Goal: Task Accomplishment & Management: Manage account settings

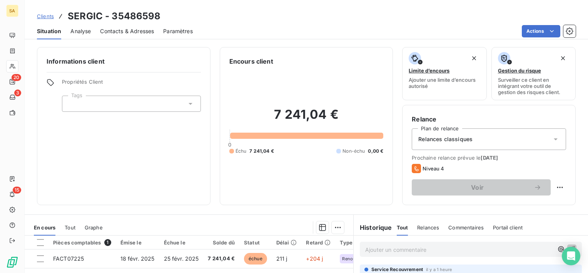
scroll to position [383, 0]
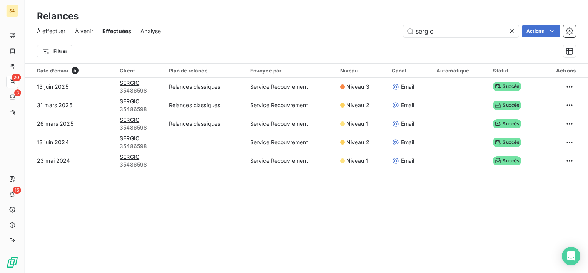
click at [49, 31] on span "À effectuer" at bounding box center [51, 31] width 29 height 8
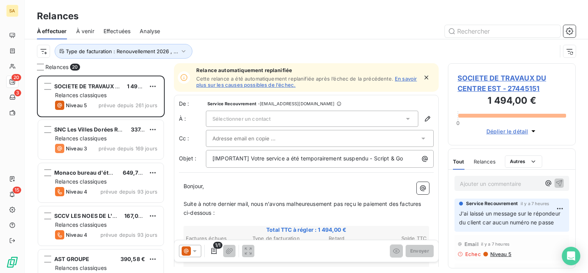
click at [121, 34] on span "Effectuées" at bounding box center [117, 31] width 27 height 8
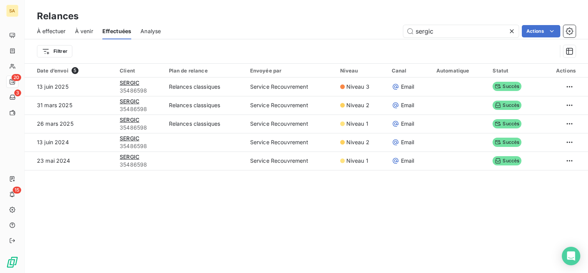
click at [513, 31] on icon at bounding box center [512, 31] width 8 height 8
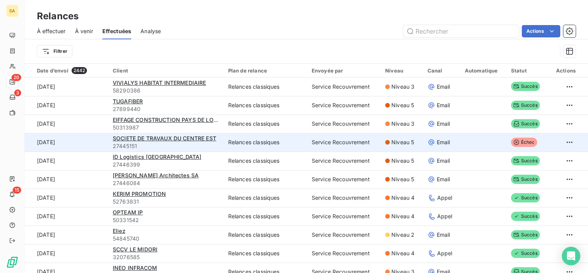
scroll to position [38, 0]
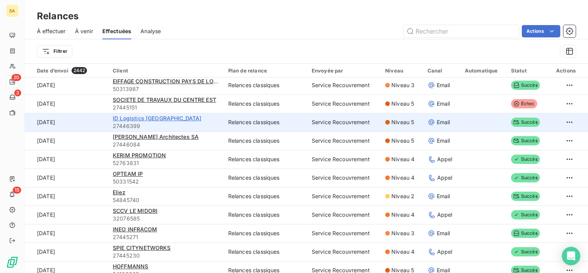
click at [149, 118] on span "ID Logistics [GEOGRAPHIC_DATA]" at bounding box center [157, 118] width 89 height 7
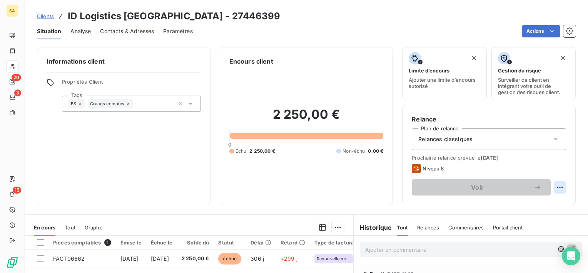
click at [556, 189] on html "SA 20 3 15 Clients ID Logistics [GEOGRAPHIC_DATA] - 27446399 Situation Analyse …" at bounding box center [294, 136] width 588 height 273
click at [555, 32] on html "SA 20 3 15 Clients ID Logistics [GEOGRAPHIC_DATA] - 27446399 Situation Analyse …" at bounding box center [294, 136] width 588 height 273
click at [547, 28] on html "SA 20 3 15 Clients ID Logistics [GEOGRAPHIC_DATA] - 27446399 Situation Analyse …" at bounding box center [294, 136] width 588 height 273
click at [569, 32] on html "SA 20 3 15 Clients ID Logistics [GEOGRAPHIC_DATA] - 27446399 Situation Analyse …" at bounding box center [294, 136] width 588 height 273
click at [569, 32] on icon "button" at bounding box center [570, 31] width 8 height 8
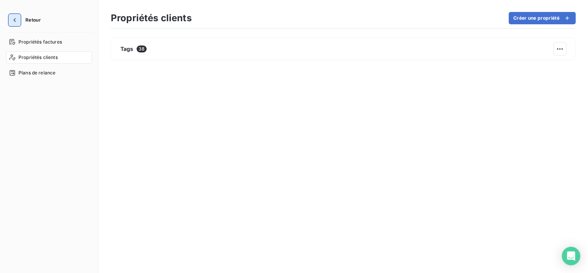
click at [17, 23] on icon "button" at bounding box center [15, 20] width 8 height 8
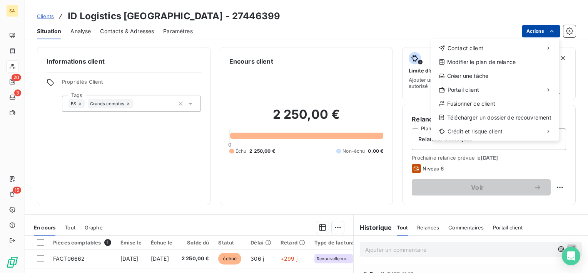
click at [531, 32] on html "SA 20 3 15 Clients ID Logistics [GEOGRAPHIC_DATA] - 27446399 Situation Analyse …" at bounding box center [294, 136] width 588 height 273
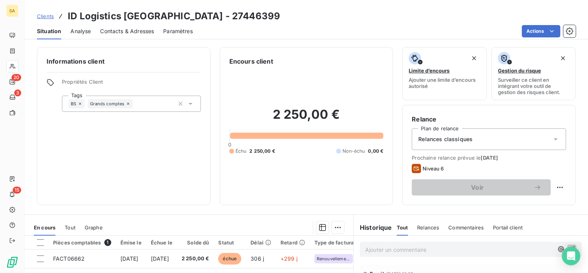
click at [367, 185] on html "SA 20 3 15 Clients ID Logistics [GEOGRAPHIC_DATA] - 27446399 Situation Analyse …" at bounding box center [294, 136] width 588 height 273
click at [559, 188] on html "SA 20 3 15 Clients ID Logistics [GEOGRAPHIC_DATA] - 27446399 Situation Analyse …" at bounding box center [294, 136] width 588 height 273
click at [65, 257] on html "SA 20 3 15 Clients ID Logistics [GEOGRAPHIC_DATA] - 27446399 Situation Analyse …" at bounding box center [294, 136] width 588 height 273
click at [65, 257] on span "FACT06662" at bounding box center [69, 258] width 32 height 7
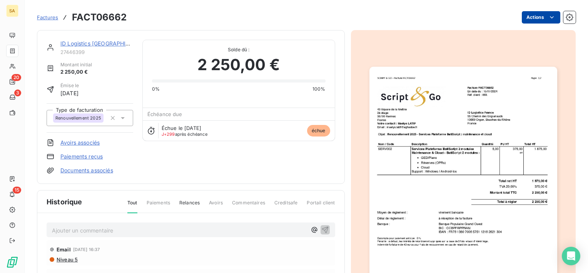
click at [529, 17] on html "SA 20 3 15 Factures FACT06662 Actions ID Logistics France 27446399 Montant init…" at bounding box center [294, 136] width 588 height 273
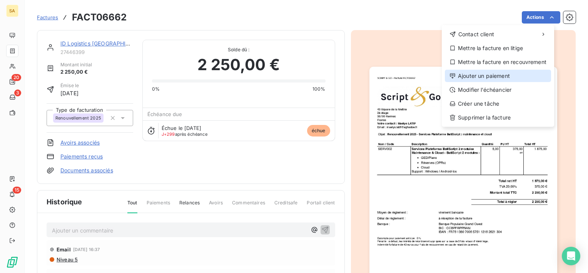
click at [492, 75] on div "Ajouter un paiement" at bounding box center [498, 76] width 106 height 12
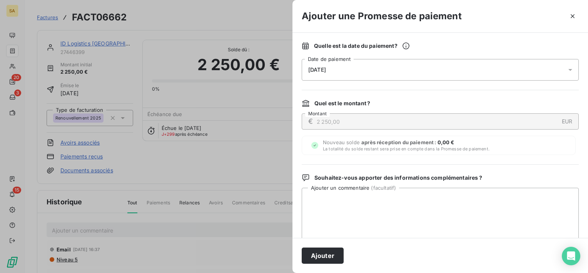
click at [487, 72] on div "[DATE]" at bounding box center [440, 70] width 277 height 22
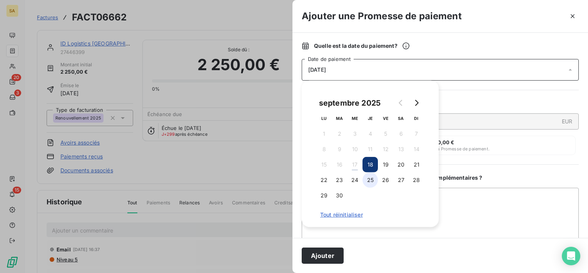
click at [365, 177] on button "25" at bounding box center [370, 179] width 15 height 15
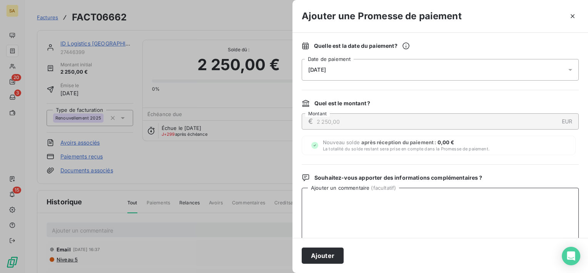
click at [502, 230] on textarea "Ajouter un commentaire ( facultatif )" at bounding box center [440, 227] width 277 height 80
click at [344, 213] on textarea "Ajouter un commentaire ( facultatif )" at bounding box center [440, 227] width 277 height 80
type textarea "m"
click at [310, 201] on textarea "Message du client"" at bounding box center [440, 227] width 277 height 80
click at [367, 199] on textarea ""Message du client"" at bounding box center [440, 227] width 277 height 80
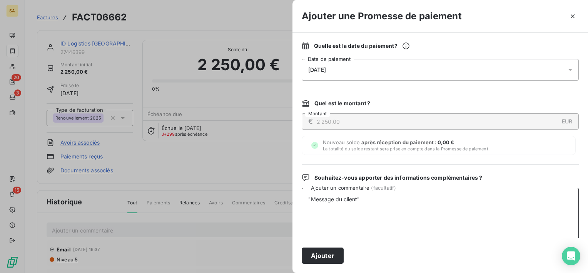
click at [326, 216] on textarea ""Message du client"" at bounding box center [440, 227] width 277 height 80
paste textarea "Bonjour, La facture sera réglée [DATE]."
click at [371, 196] on textarea ""Message du client" Bonjour, La facture sera réglée [DATE]." at bounding box center [440, 227] width 277 height 80
type textarea ""Message du client" [GEOGRAPHIC_DATA], La facture sera réglée [DATE]."
click at [320, 253] on button "Ajouter" at bounding box center [323, 255] width 42 height 16
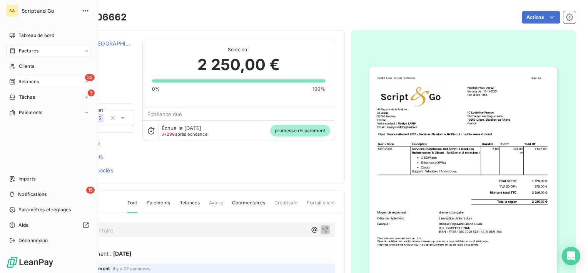
click at [53, 82] on div "20 Relances" at bounding box center [49, 81] width 86 height 12
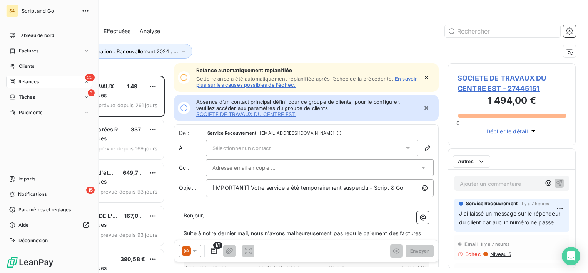
scroll to position [191, 122]
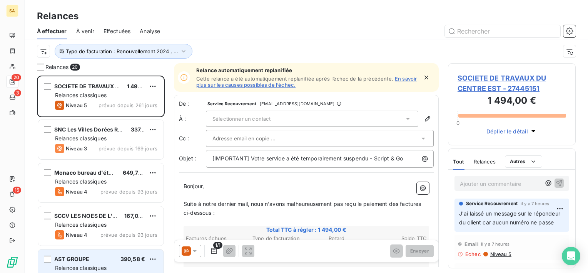
click at [94, 266] on span "Relances classiques" at bounding box center [81, 267] width 52 height 7
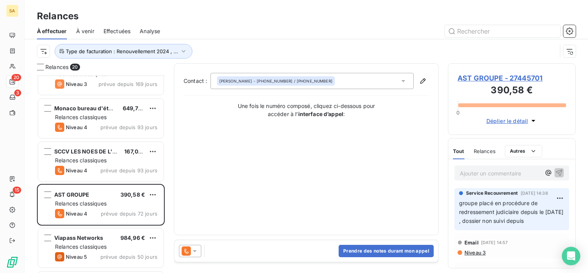
scroll to position [77, 0]
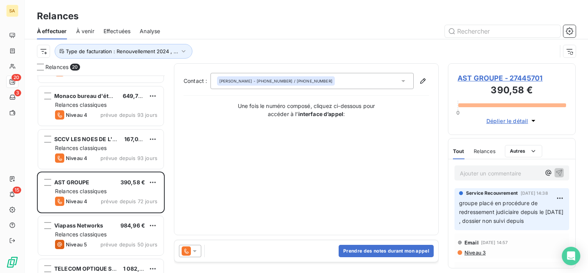
click at [482, 74] on span "AST GROUPE - 27445701" at bounding box center [512, 78] width 109 height 10
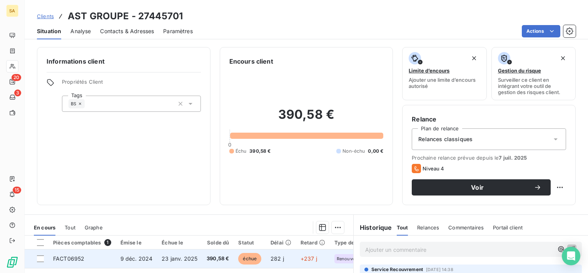
click at [72, 257] on span "FACT06952" at bounding box center [68, 258] width 31 height 7
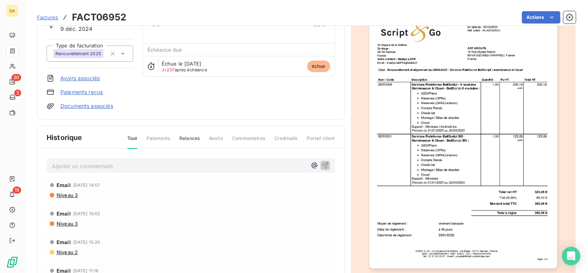
scroll to position [108, 0]
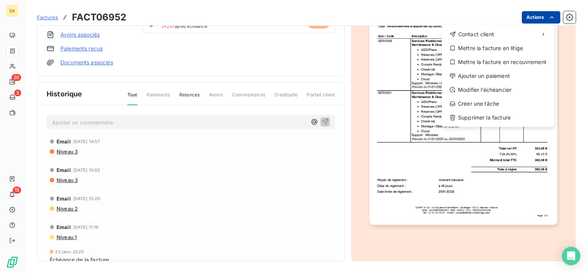
click at [538, 15] on html "SA 20 3 15 Factures FACT06952 Actions Contact client Mettre la facture en litig…" at bounding box center [294, 136] width 588 height 273
click at [443, 171] on html "SA 20 3 15 Factures FACT06952 Actions Contact client Mettre la facture en litig…" at bounding box center [294, 136] width 588 height 273
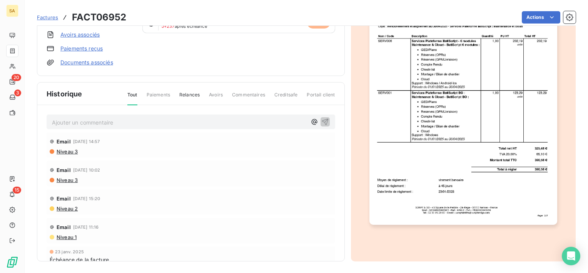
scroll to position [0, 0]
